Goal: Transaction & Acquisition: Download file/media

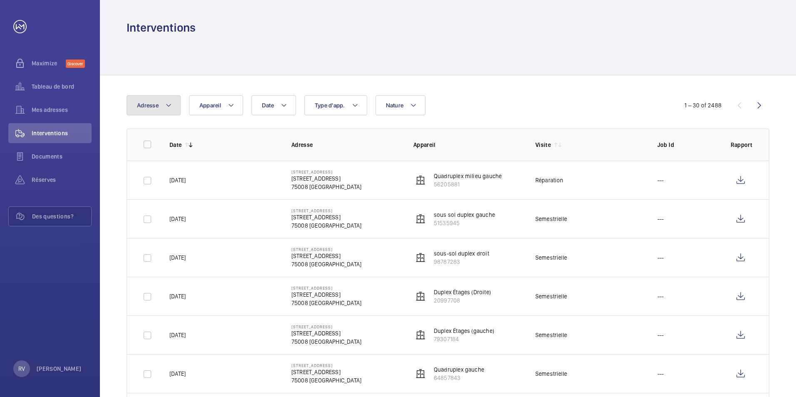
click at [165, 106] on button "Adresse" at bounding box center [154, 105] width 54 height 20
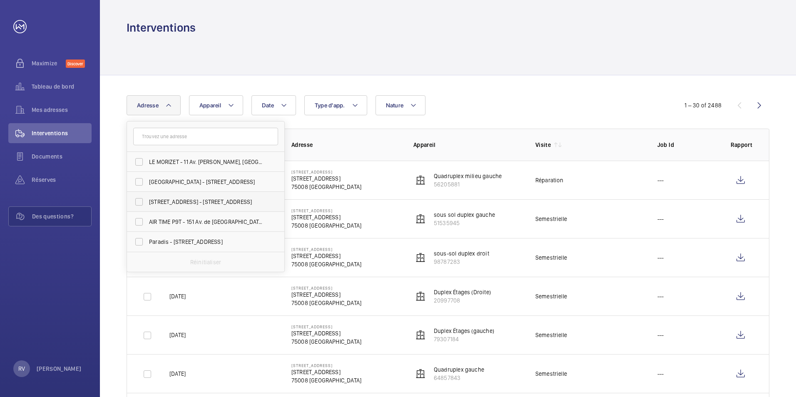
click at [143, 200] on label "[STREET_ADDRESS] - [STREET_ADDRESS]" at bounding box center [199, 202] width 145 height 20
click at [143, 200] on input "[STREET_ADDRESS] - [STREET_ADDRESS]" at bounding box center [139, 202] width 17 height 17
checkbox input "true"
click at [592, 225] on td "Semestrielle" at bounding box center [583, 219] width 122 height 39
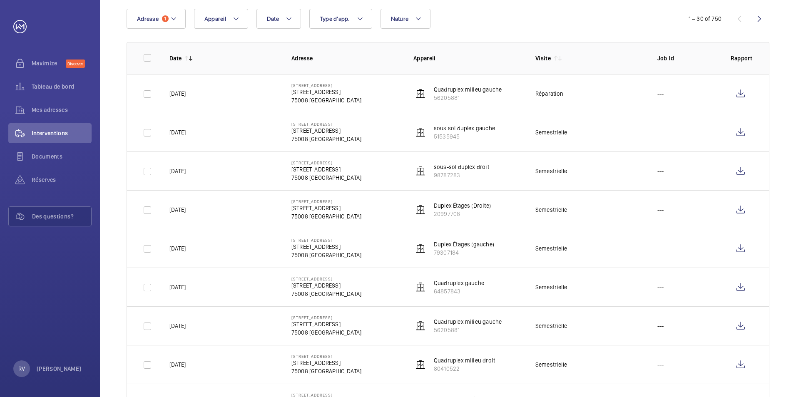
scroll to position [83, 0]
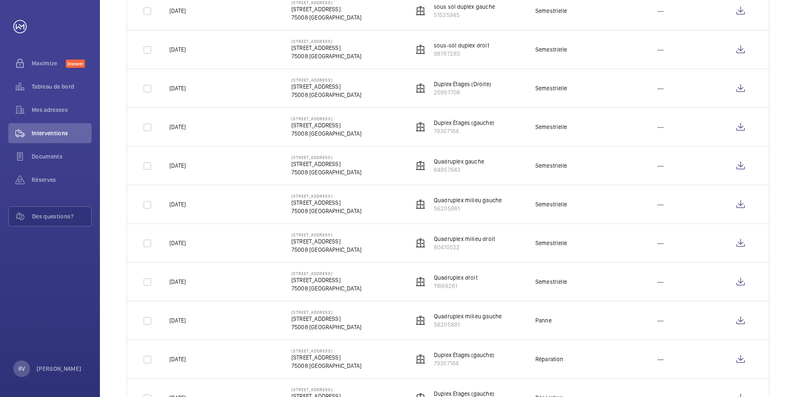
scroll to position [250, 0]
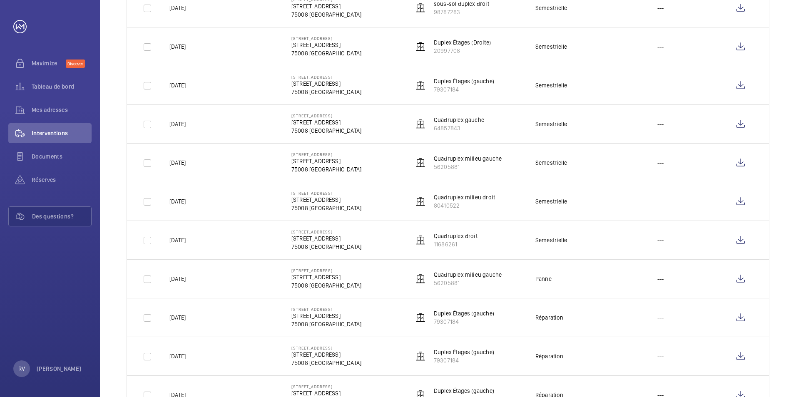
click at [470, 317] on p "Duplex Étages (gauche)" at bounding box center [464, 314] width 60 height 8
click at [738, 320] on wm-front-icon-button at bounding box center [741, 318] width 20 height 20
